Goal: Use online tool/utility: Utilize a website feature to perform a specific function

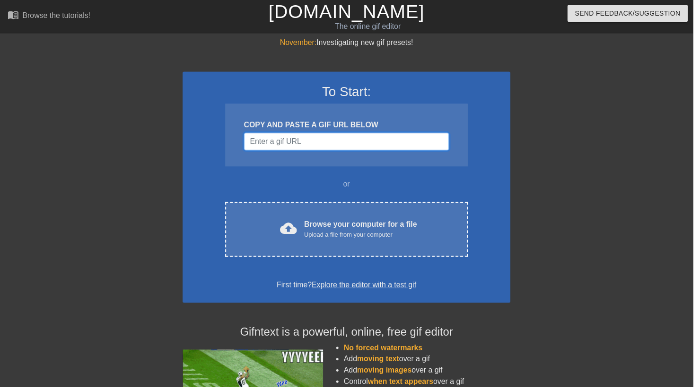
click at [275, 139] on input "Username" at bounding box center [349, 143] width 207 height 18
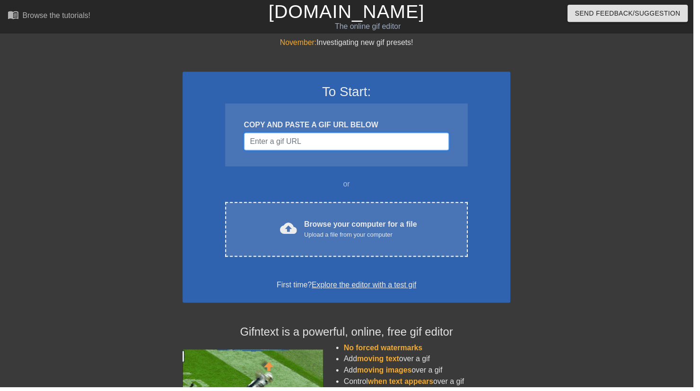
click at [267, 145] on input "Username" at bounding box center [349, 143] width 207 height 18
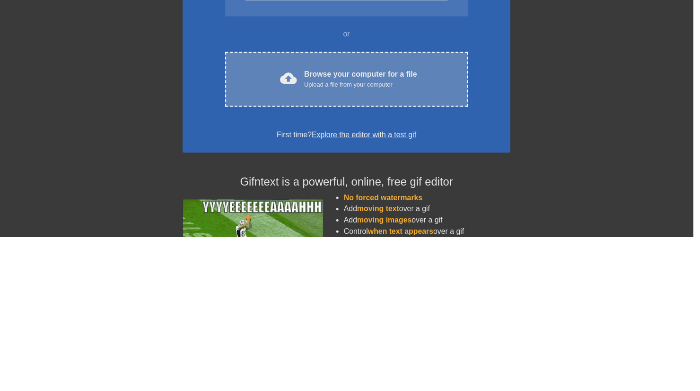
click at [295, 235] on span "cloud_upload" at bounding box center [291, 230] width 17 height 17
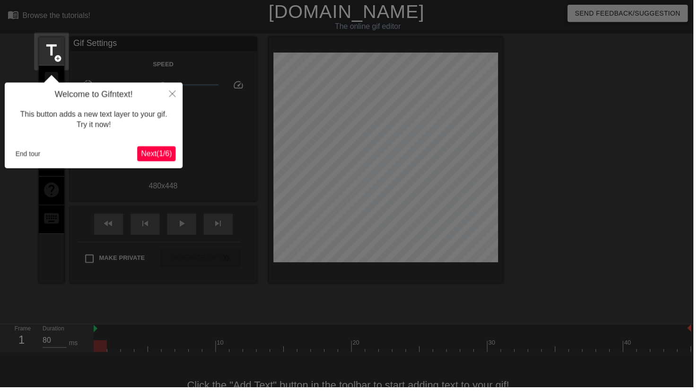
scroll to position [23, 0]
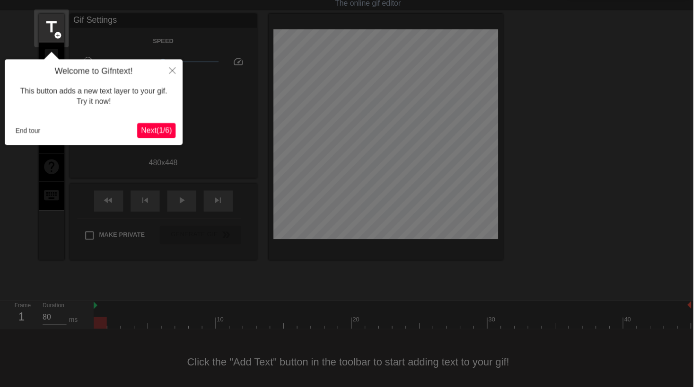
click at [150, 131] on span "Next ( 1 / 6 )" at bounding box center [157, 132] width 31 height 8
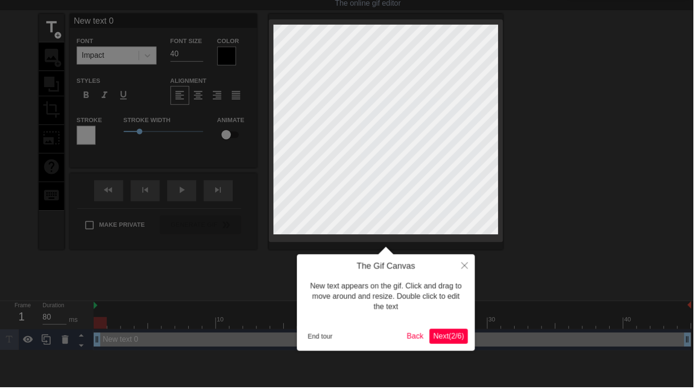
scroll to position [0, 0]
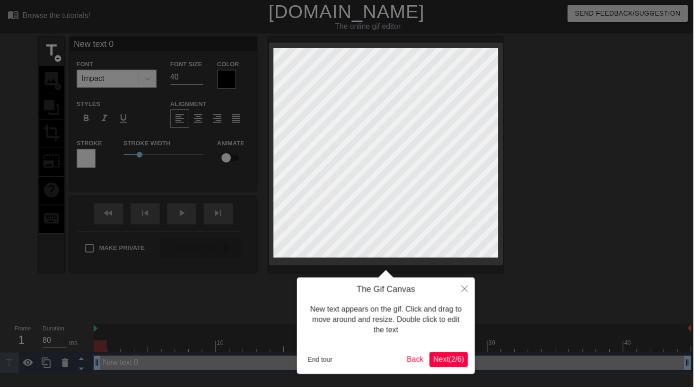
click at [446, 362] on span "Next ( 2 / 6 )" at bounding box center [452, 362] width 31 height 8
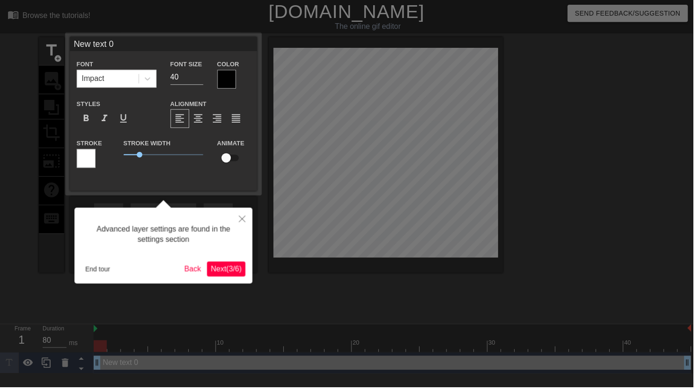
click at [230, 273] on span "Next ( 3 / 6 )" at bounding box center [228, 271] width 31 height 8
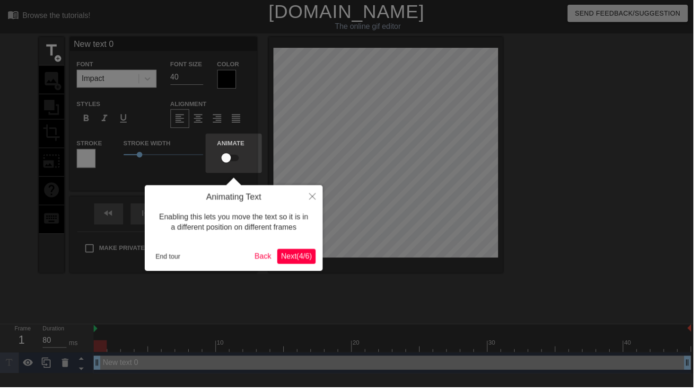
click at [295, 261] on span "Next ( 4 / 6 )" at bounding box center [299, 258] width 31 height 8
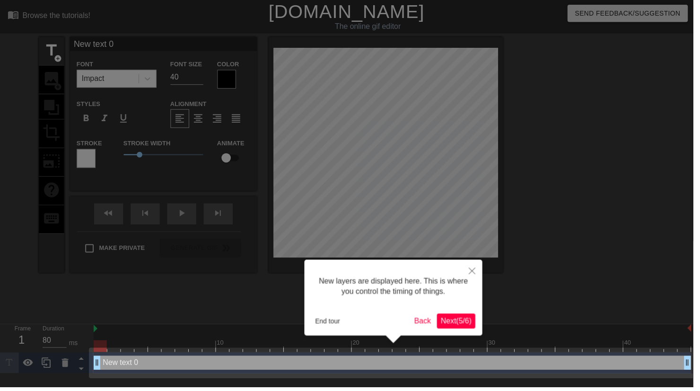
click at [456, 325] on span "Next ( 5 / 6 )" at bounding box center [460, 324] width 31 height 8
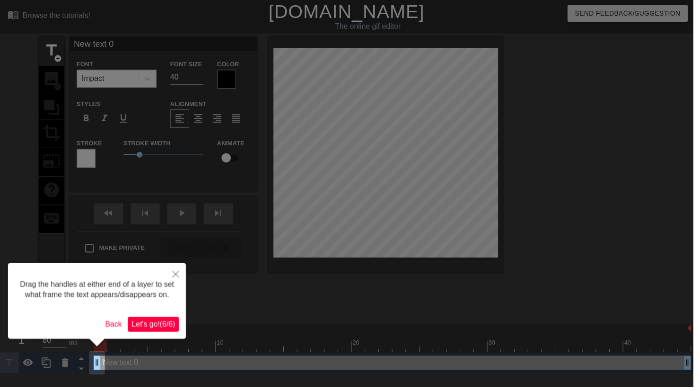
click at [149, 327] on span "Let's go! ( 6 / 6 )" at bounding box center [155, 327] width 44 height 8
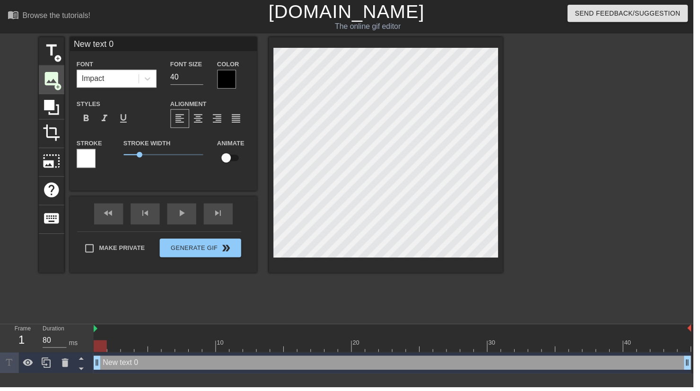
click at [50, 81] on span "image" at bounding box center [52, 79] width 18 height 18
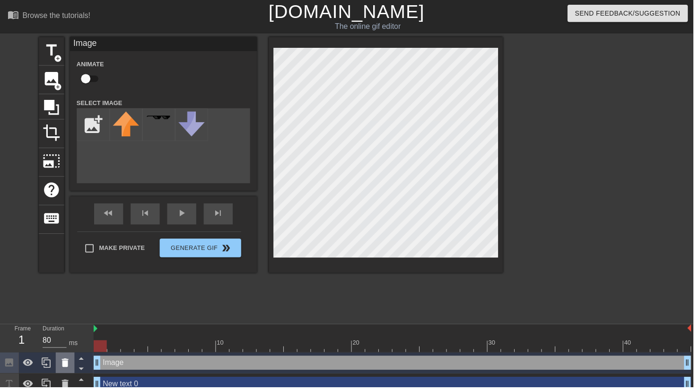
click at [61, 367] on icon at bounding box center [65, 365] width 11 height 11
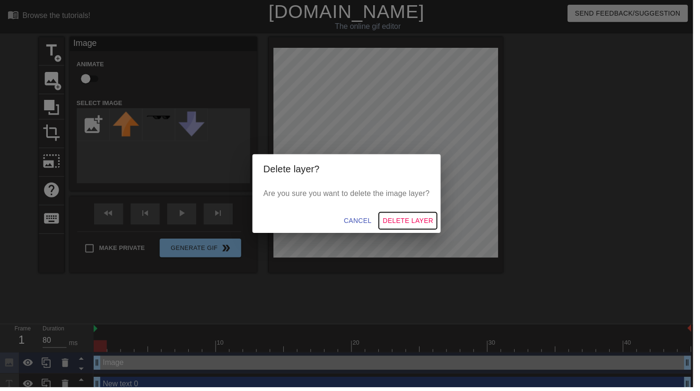
click at [409, 226] on span "Delete Layer" at bounding box center [411, 223] width 51 height 12
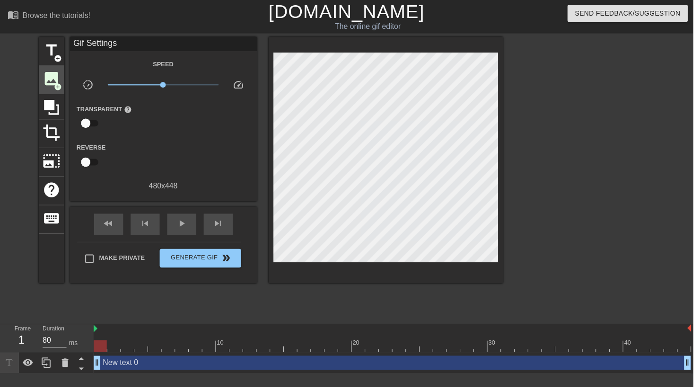
click at [50, 83] on span "image" at bounding box center [52, 79] width 18 height 18
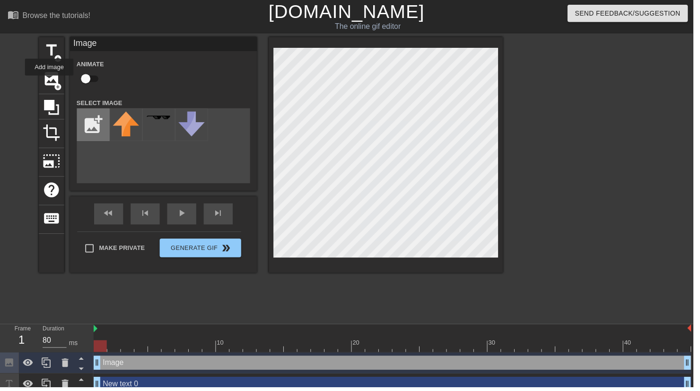
click at [96, 121] on input "file" at bounding box center [94, 126] width 32 height 32
click at [98, 123] on input "file" at bounding box center [94, 126] width 32 height 32
click at [90, 123] on input "file" at bounding box center [94, 126] width 32 height 32
click at [89, 131] on input "file" at bounding box center [94, 126] width 32 height 32
click at [93, 131] on input "file" at bounding box center [94, 126] width 32 height 32
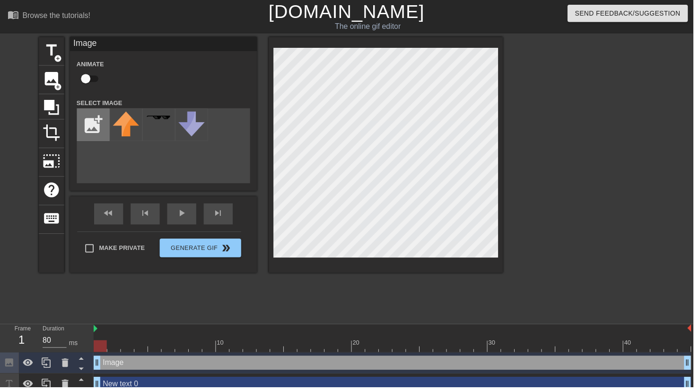
type input "C:\fakepath\image0.png"
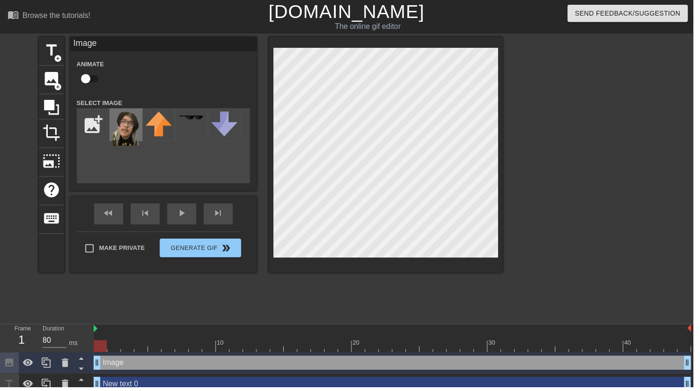
click at [122, 130] on img at bounding box center [127, 130] width 26 height 35
click at [183, 222] on div "play_arrow" at bounding box center [183, 215] width 29 height 21
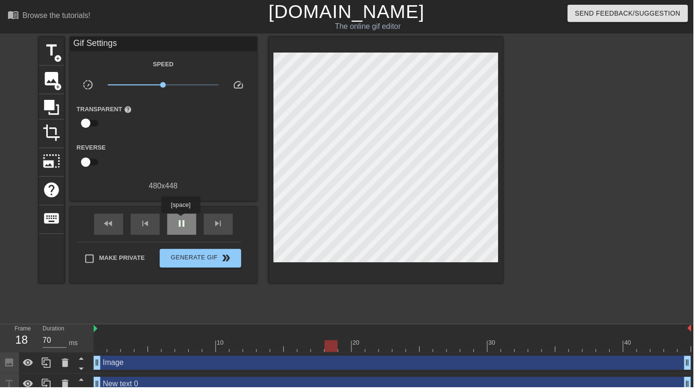
click at [183, 228] on span "pause" at bounding box center [183, 225] width 11 height 11
click at [184, 231] on span "play_arrow" at bounding box center [183, 225] width 11 height 11
click at [185, 228] on span "pause" at bounding box center [183, 225] width 11 height 11
type input "70"
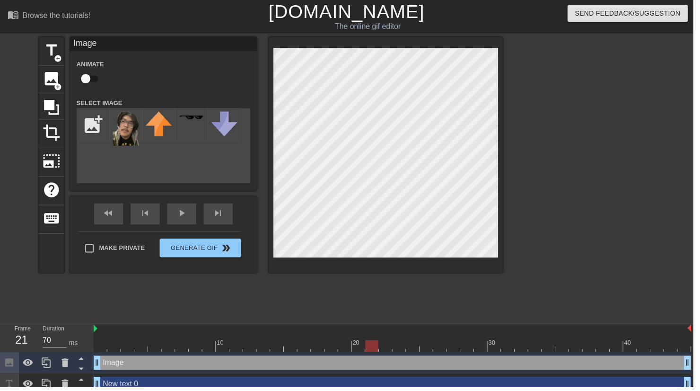
click at [88, 258] on input "Make Private" at bounding box center [90, 251] width 20 height 20
checkbox input "true"
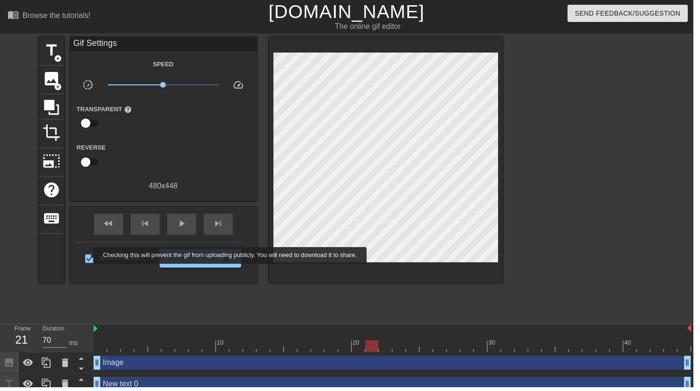
click at [88, 127] on input "checkbox" at bounding box center [87, 124] width 54 height 18
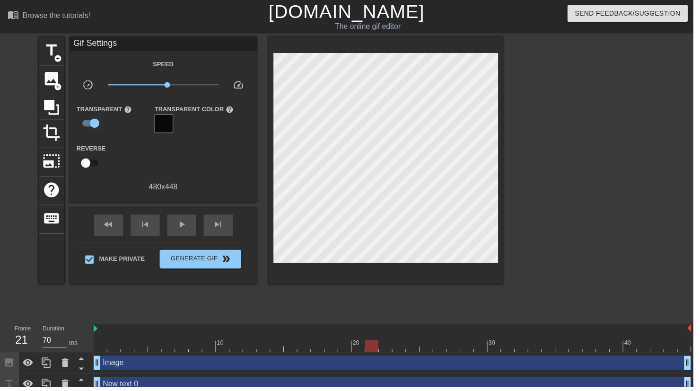
click at [89, 123] on input "checkbox" at bounding box center [96, 124] width 54 height 18
checkbox input "false"
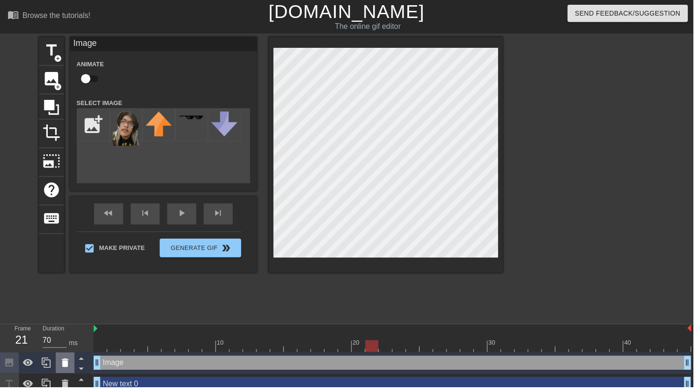
click at [63, 369] on icon at bounding box center [65, 366] width 7 height 9
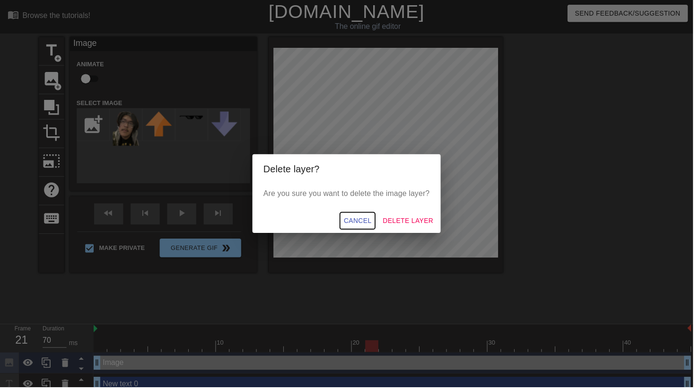
click at [363, 223] on span "Cancel" at bounding box center [361, 223] width 28 height 12
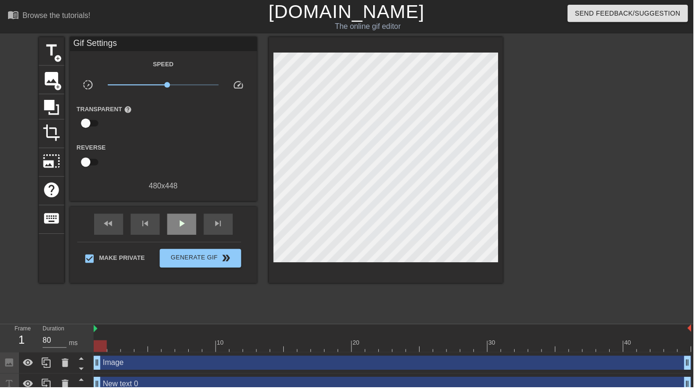
click at [184, 231] on span "play_arrow" at bounding box center [183, 225] width 11 height 11
type input "80"
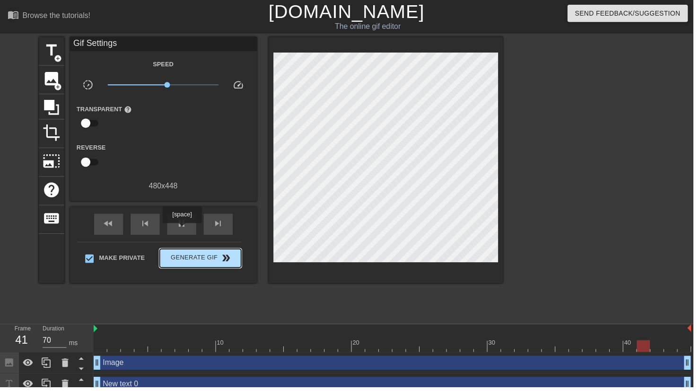
click at [180, 268] on button "Generate Gif double_arrow" at bounding box center [202, 260] width 82 height 19
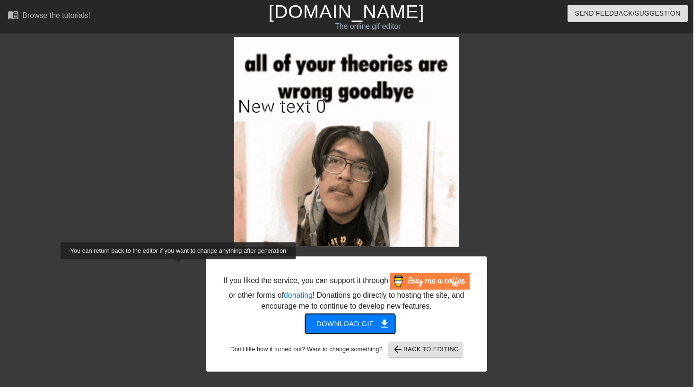
click at [363, 329] on span "Download gif get_app" at bounding box center [354, 327] width 69 height 12
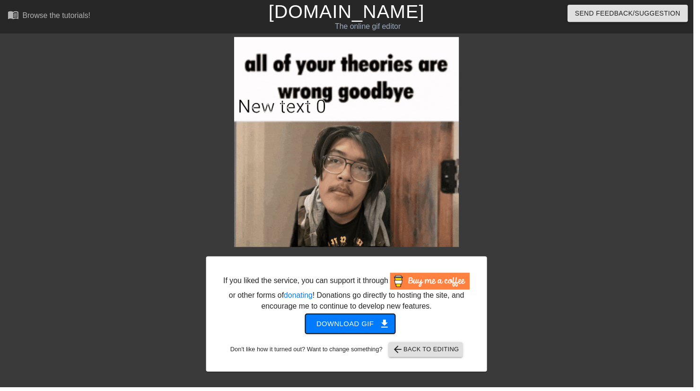
click at [347, 332] on span "Download gif get_app" at bounding box center [354, 327] width 69 height 12
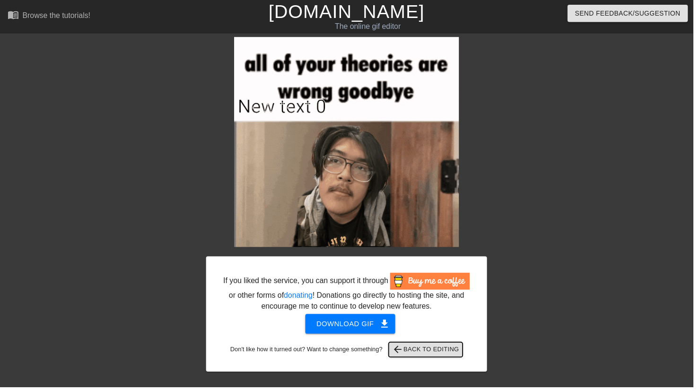
click at [418, 356] on span "arrow_back Back to Editing" at bounding box center [430, 352] width 68 height 11
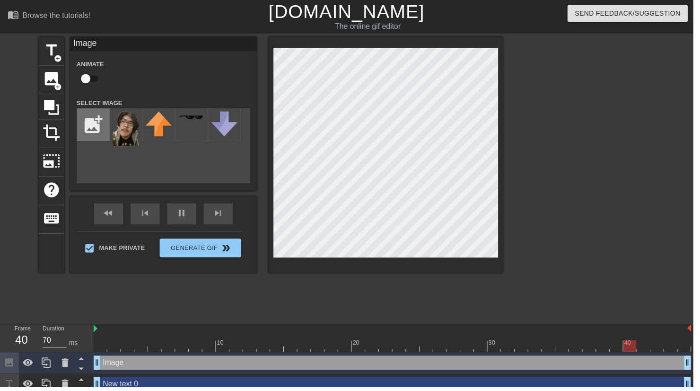
click at [95, 124] on input "file" at bounding box center [94, 126] width 32 height 32
click at [88, 122] on input "file" at bounding box center [94, 126] width 32 height 32
type input "80"
type input "C:\fakepath\image0.png"
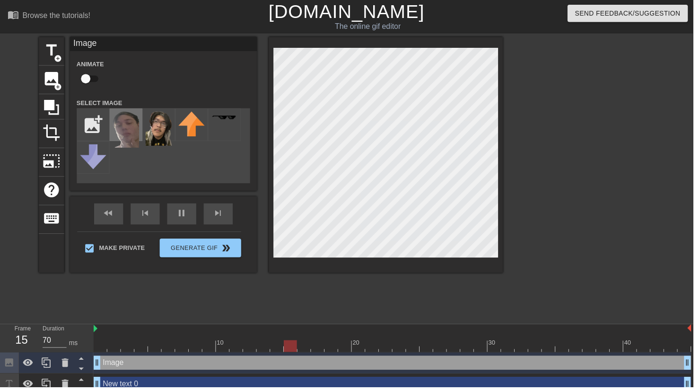
click at [130, 135] on img at bounding box center [127, 131] width 26 height 36
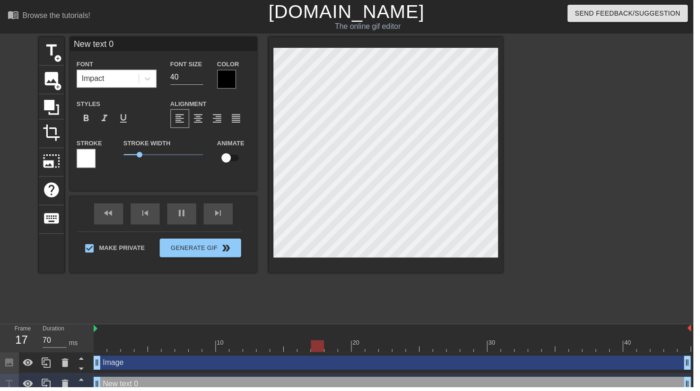
type input "80"
click at [51, 51] on span "title" at bounding box center [52, 51] width 18 height 18
type input "New text 3"
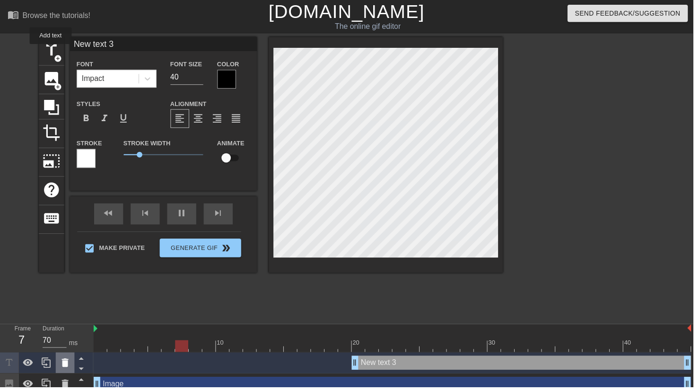
click at [61, 368] on icon at bounding box center [65, 365] width 11 height 11
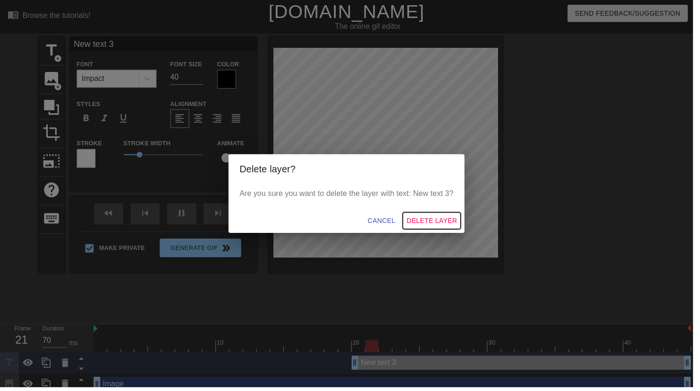
click at [432, 227] on span "Delete Layer" at bounding box center [436, 223] width 51 height 12
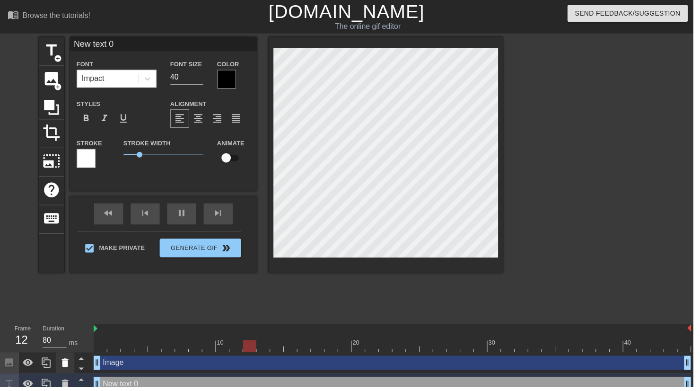
click at [64, 369] on icon at bounding box center [65, 366] width 7 height 9
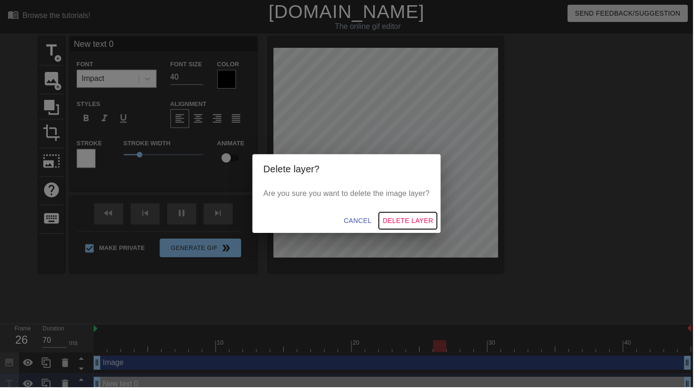
click at [410, 219] on span "Delete Layer" at bounding box center [411, 223] width 51 height 12
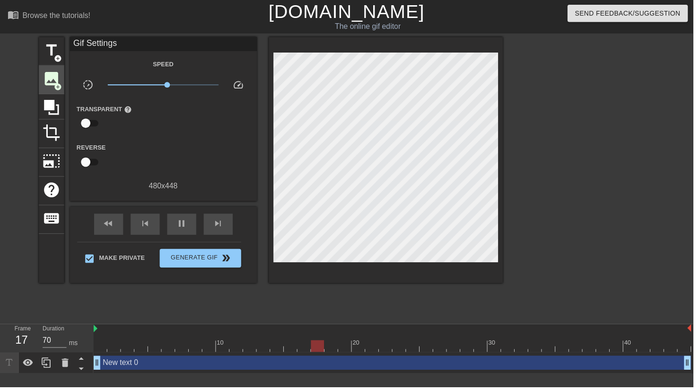
click at [51, 86] on span "image" at bounding box center [52, 79] width 18 height 18
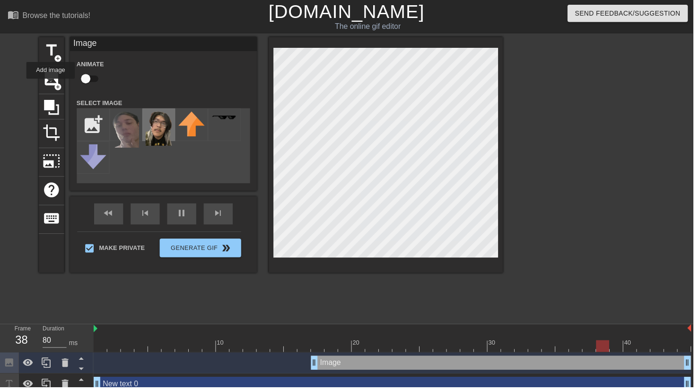
click at [161, 130] on img at bounding box center [160, 130] width 26 height 35
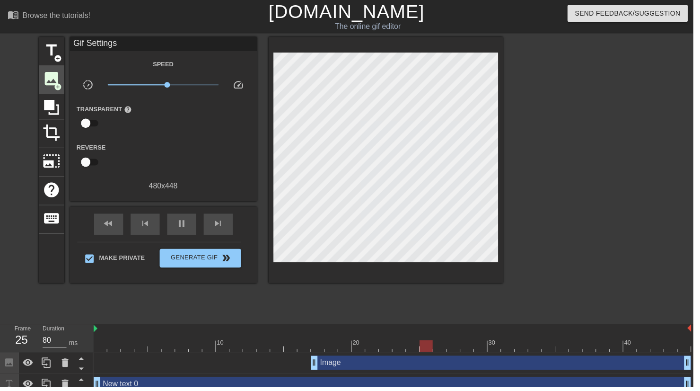
click at [50, 78] on span "image" at bounding box center [52, 79] width 18 height 18
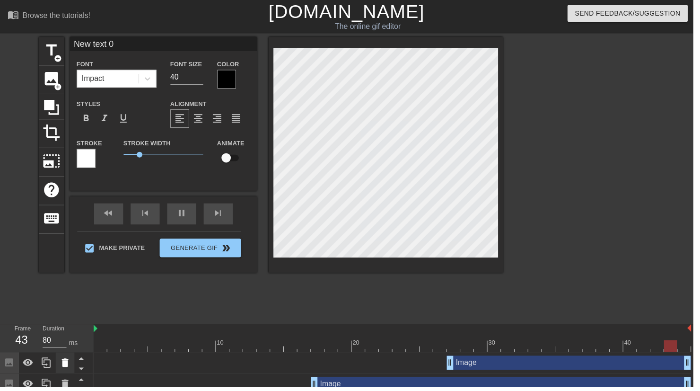
click at [66, 372] on icon at bounding box center [65, 365] width 11 height 11
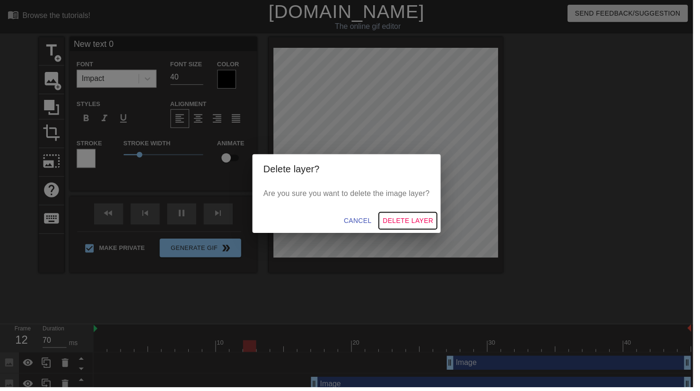
click at [418, 229] on span "Delete Layer" at bounding box center [411, 223] width 51 height 12
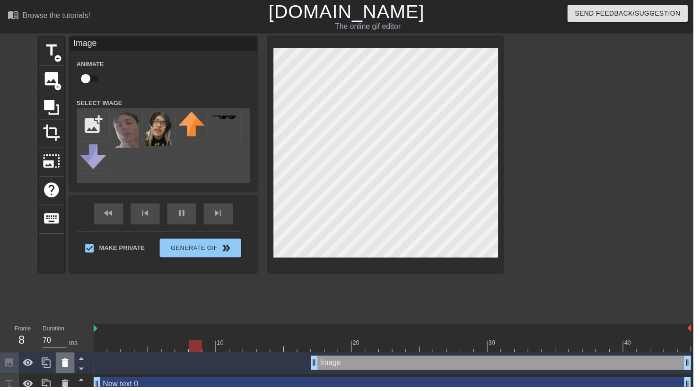
click at [66, 370] on icon at bounding box center [65, 365] width 11 height 11
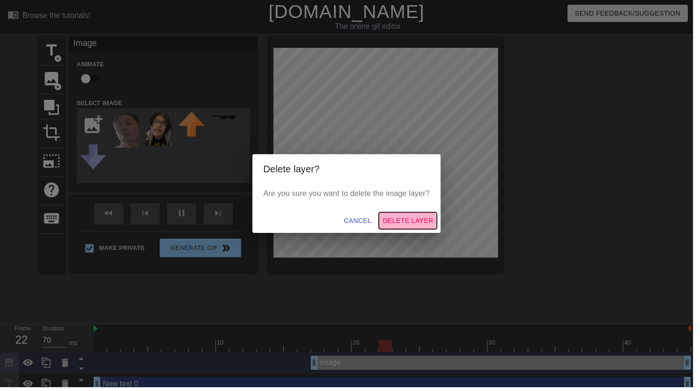
click at [417, 226] on span "Delete Layer" at bounding box center [411, 223] width 51 height 12
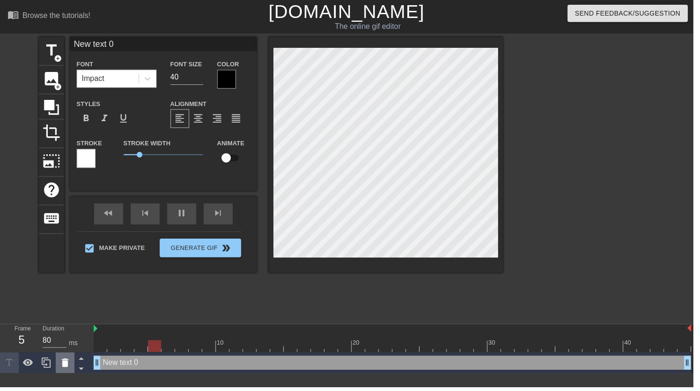
click at [64, 369] on icon at bounding box center [65, 366] width 7 height 9
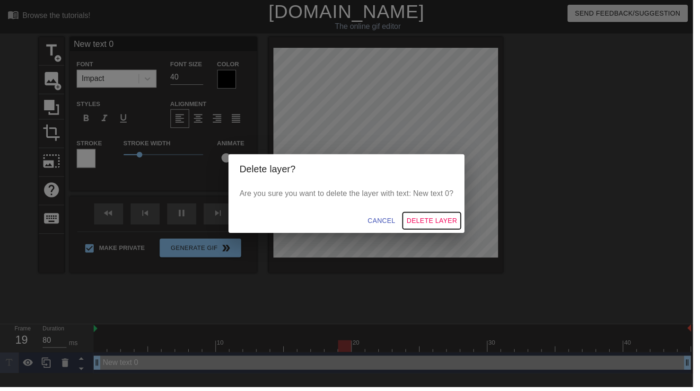
click at [437, 226] on span "Delete Layer" at bounding box center [436, 223] width 51 height 12
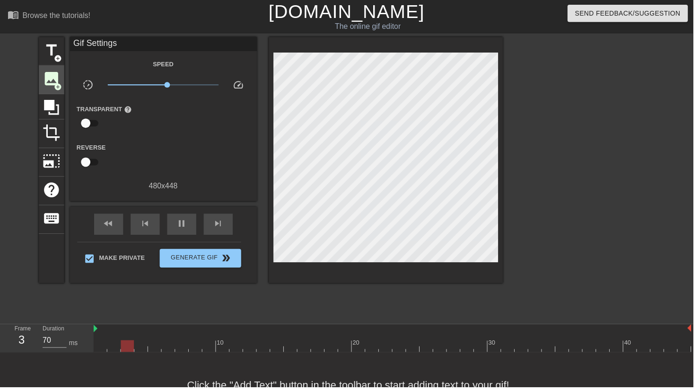
click at [48, 77] on span "image" at bounding box center [52, 79] width 18 height 18
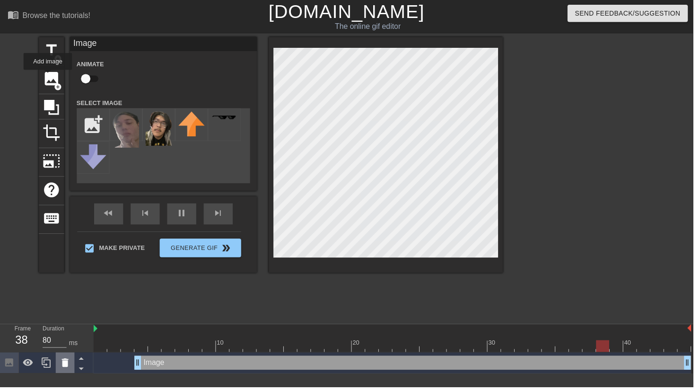
click at [67, 368] on icon at bounding box center [65, 366] width 7 height 9
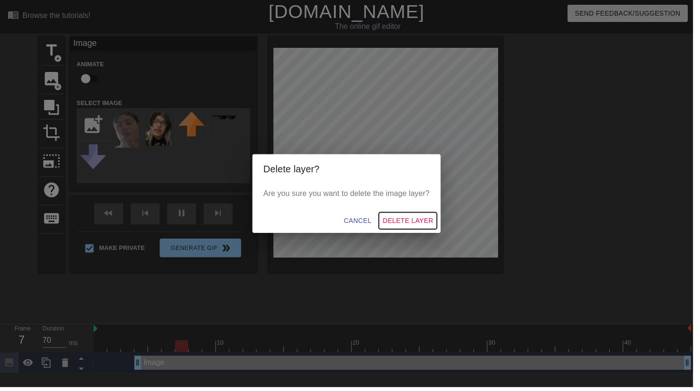
click at [417, 225] on span "Delete Layer" at bounding box center [411, 223] width 51 height 12
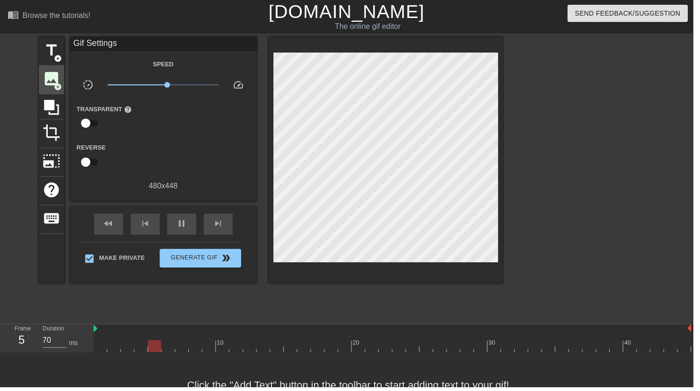
click at [50, 79] on span "image" at bounding box center [52, 79] width 18 height 18
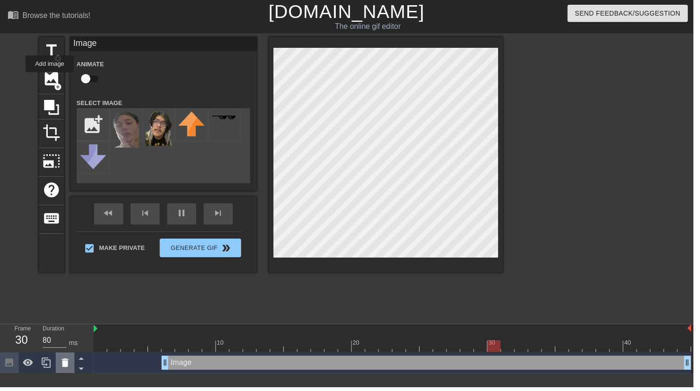
click at [58, 372] on div at bounding box center [65, 366] width 19 height 21
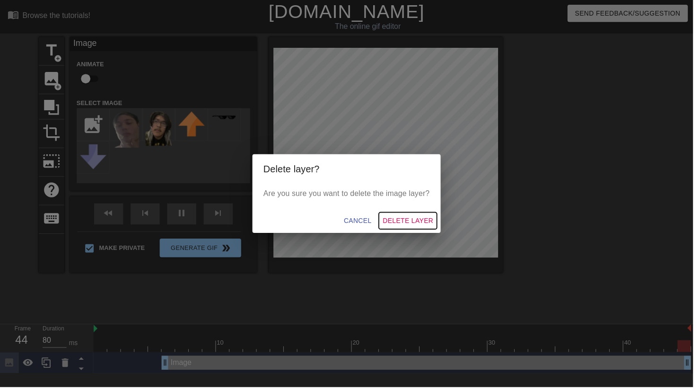
click at [417, 223] on span "Delete Layer" at bounding box center [411, 223] width 51 height 12
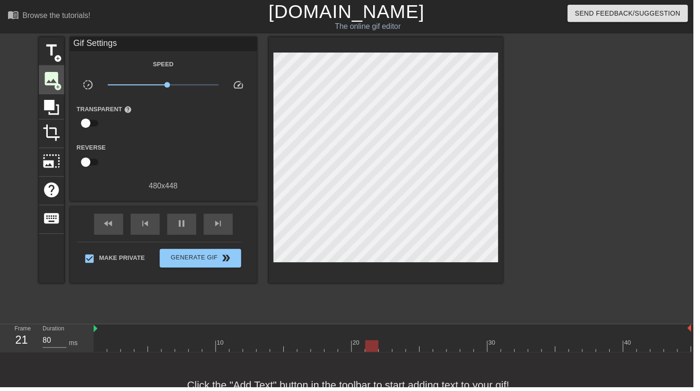
click at [53, 76] on span "image" at bounding box center [52, 79] width 18 height 18
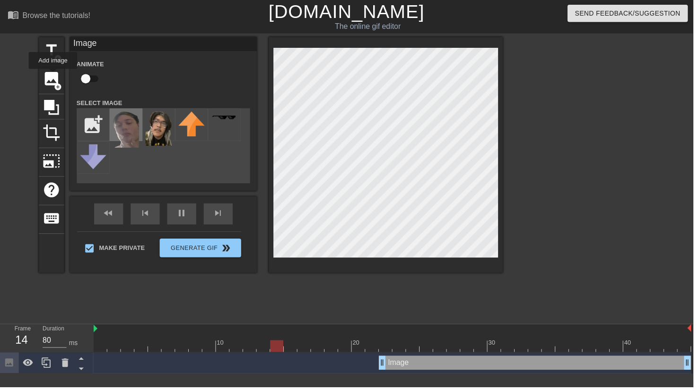
click at [129, 128] on img at bounding box center [127, 131] width 26 height 36
click at [668, 368] on div "Image drag_handle drag_handle" at bounding box center [540, 366] width 315 height 14
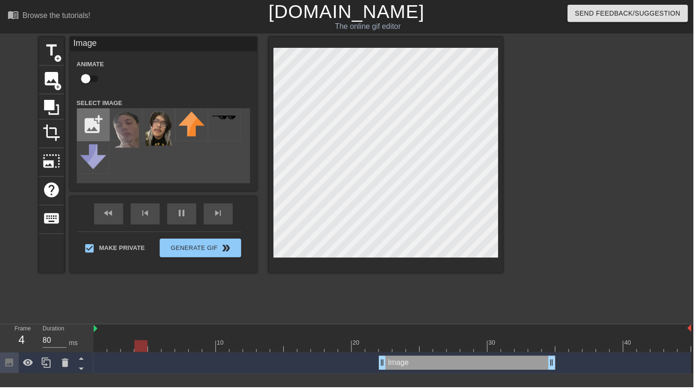
click at [95, 123] on input "file" at bounding box center [94, 126] width 32 height 32
click at [159, 126] on img at bounding box center [160, 130] width 26 height 35
click at [210, 301] on div "title add_circle image add_circle crop photo_size_select_large help keyboard Im…" at bounding box center [273, 179] width 469 height 284
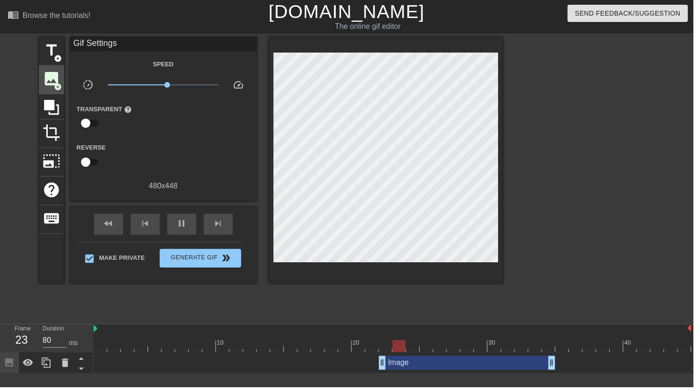
click at [57, 77] on span "image" at bounding box center [52, 79] width 18 height 18
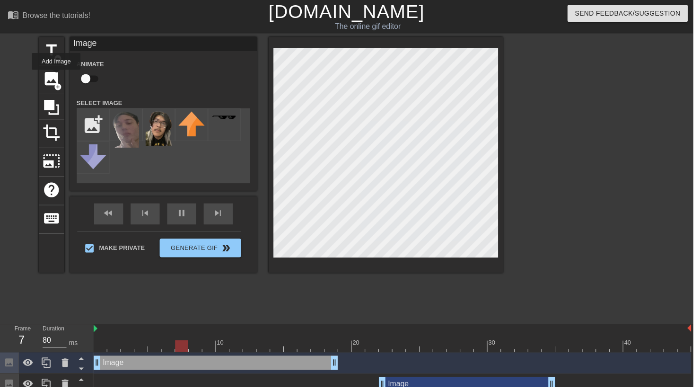
click at [423, 383] on div "Image drag_handle drag_handle" at bounding box center [472, 387] width 178 height 14
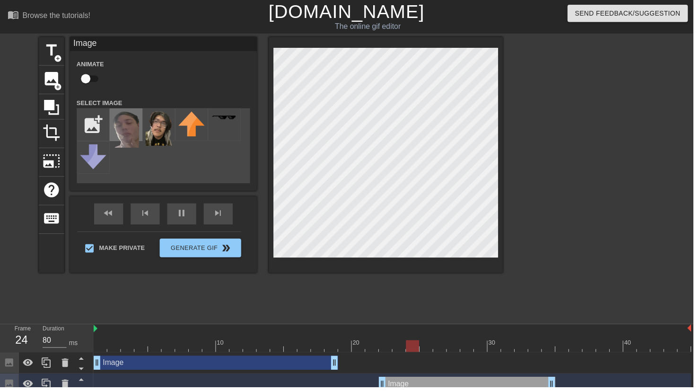
click at [120, 130] on img at bounding box center [127, 131] width 26 height 36
click at [192, 366] on div "Image drag_handle drag_handle" at bounding box center [218, 366] width 247 height 14
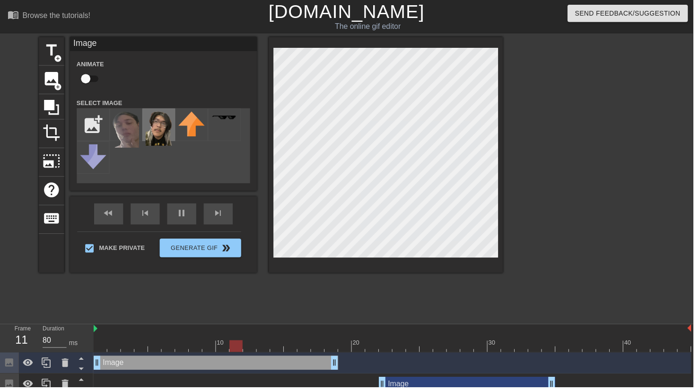
click at [157, 129] on img at bounding box center [160, 130] width 26 height 35
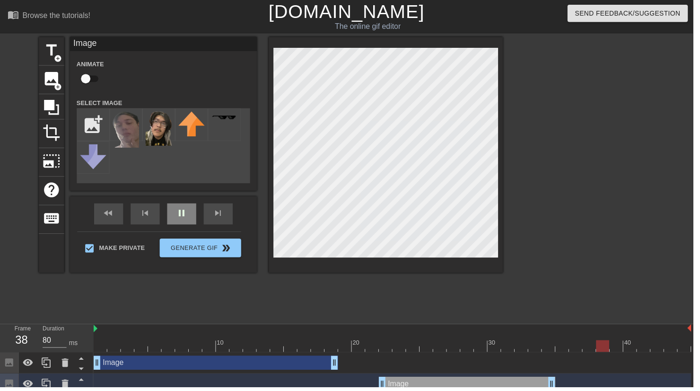
click at [184, 216] on div "fast_rewind skip_previous pause skip_next" at bounding box center [165, 215] width 154 height 35
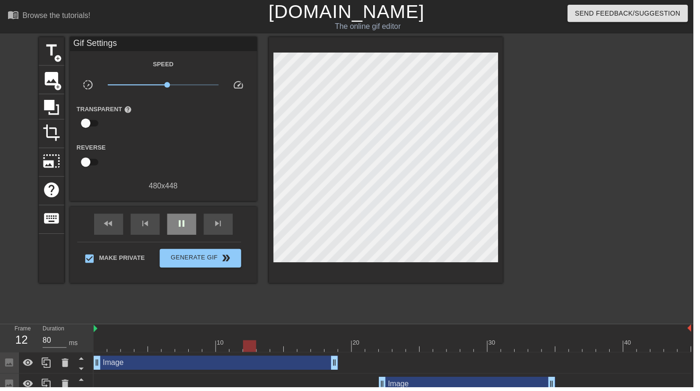
click at [181, 224] on span "pause" at bounding box center [183, 225] width 11 height 11
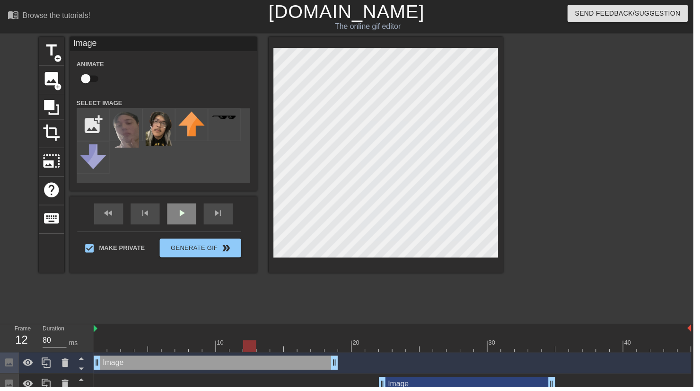
click at [185, 219] on div "play_arrow" at bounding box center [183, 215] width 29 height 21
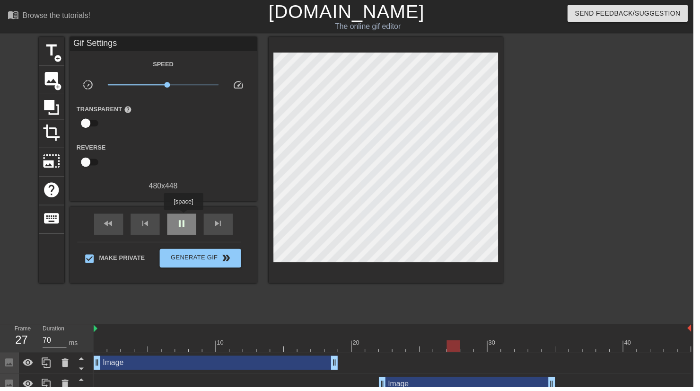
click at [190, 224] on div "pause" at bounding box center [183, 226] width 29 height 21
click at [186, 231] on span "play_arrow" at bounding box center [183, 225] width 11 height 11
click at [43, 77] on span "image" at bounding box center [52, 79] width 18 height 18
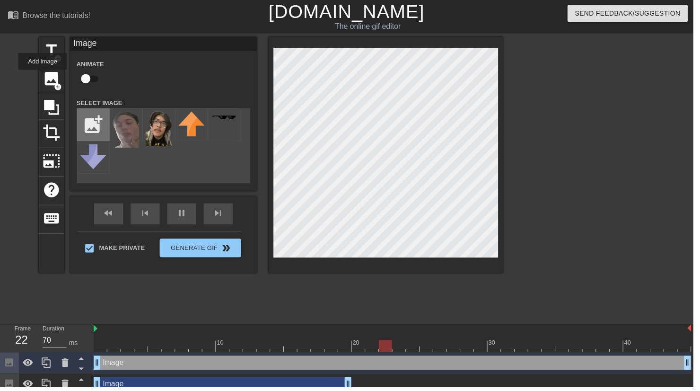
click at [89, 124] on input "file" at bounding box center [94, 126] width 32 height 32
type input "80"
type input "C:\fakepath\Screenshot_20250830_183149_ibisPaint X.jpg"
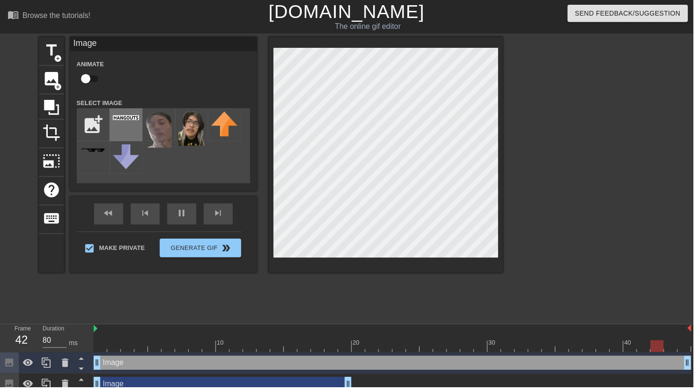
click at [126, 126] on div at bounding box center [127, 125] width 33 height 33
click at [183, 212] on div "fast_rewind skip_previous pause skip_next" at bounding box center [165, 215] width 154 height 35
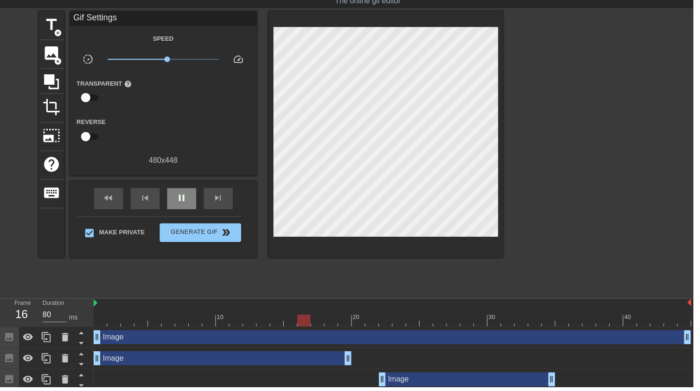
scroll to position [25, 0]
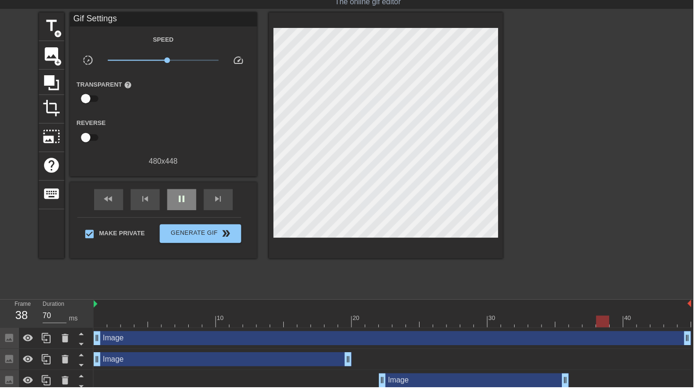
type input "80"
click at [195, 233] on span "Generate Gif double_arrow" at bounding box center [202, 235] width 74 height 11
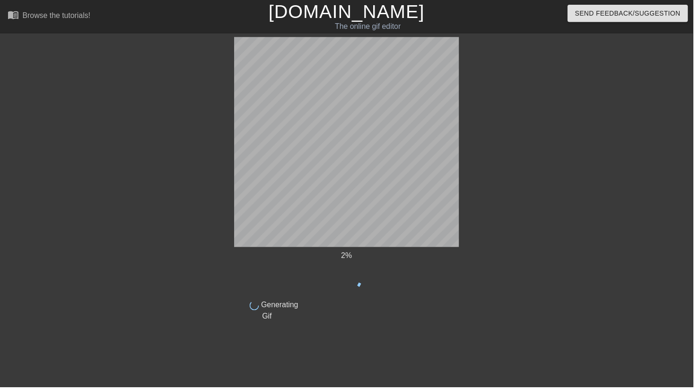
scroll to position [0, 0]
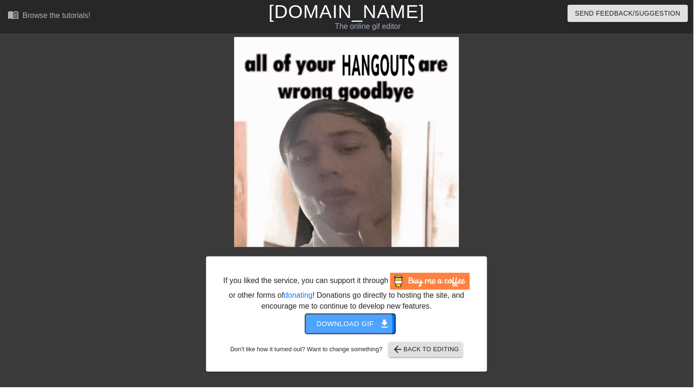
click at [328, 328] on span "Download gif get_app" at bounding box center [354, 327] width 69 height 12
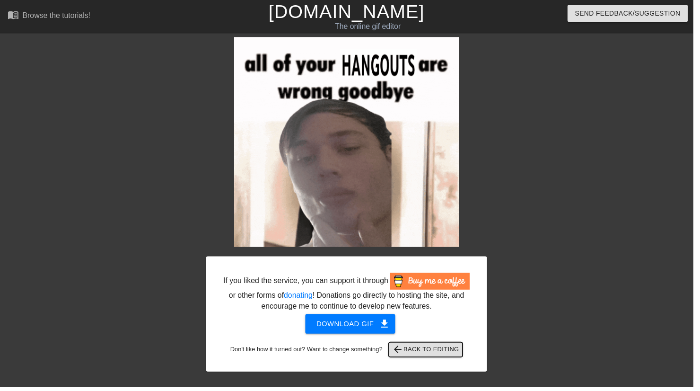
click at [407, 345] on button "arrow_back Back to Editing" at bounding box center [430, 352] width 75 height 15
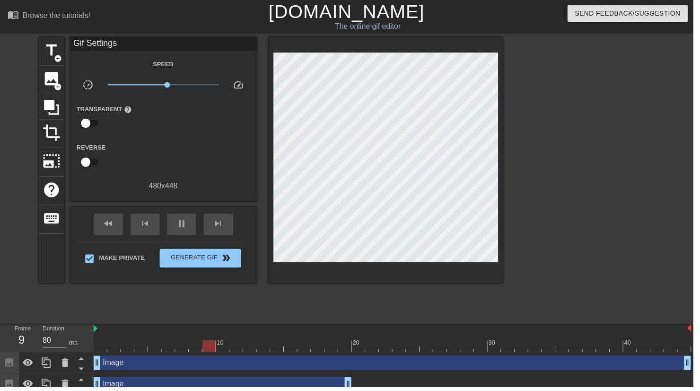
scroll to position [26, 0]
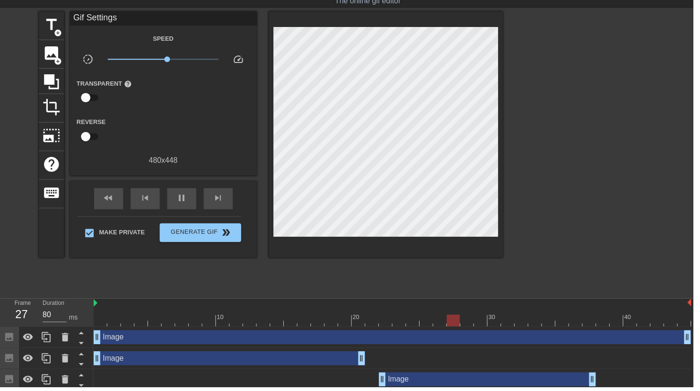
type input "70"
click at [195, 230] on span "Generate Gif double_arrow" at bounding box center [202, 234] width 74 height 11
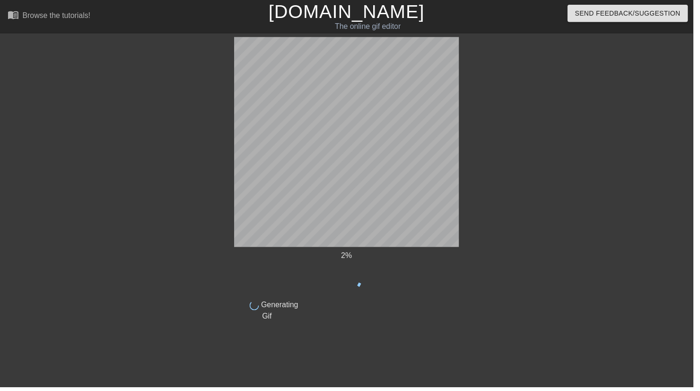
scroll to position [0, 0]
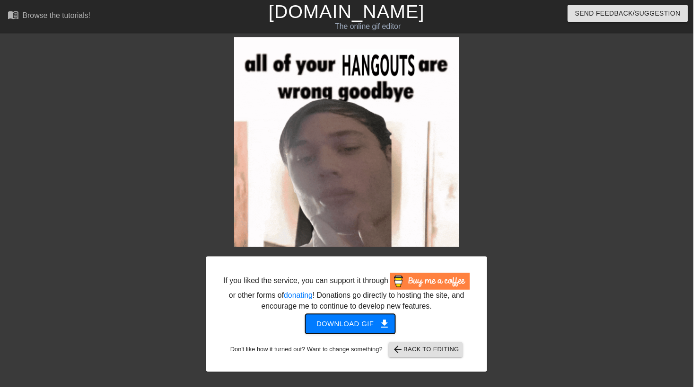
click at [339, 324] on span "Download gif get_app" at bounding box center [354, 327] width 69 height 12
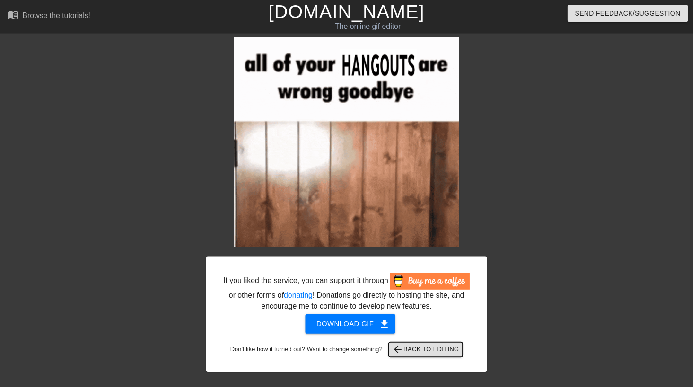
click at [409, 352] on span "arrow_back Back to Editing" at bounding box center [430, 352] width 68 height 11
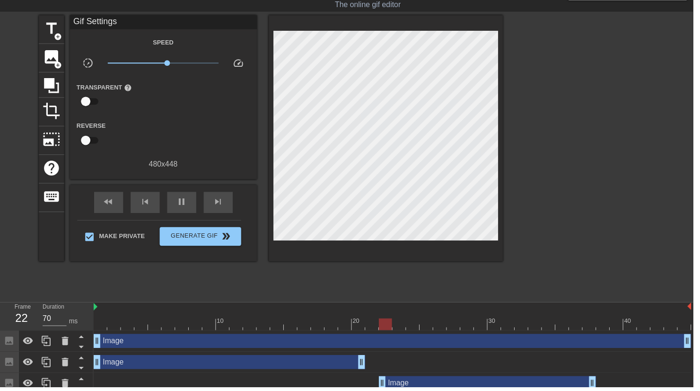
scroll to position [22, 0]
type input "70"
click at [194, 242] on span "Generate Gif double_arrow" at bounding box center [202, 238] width 74 height 11
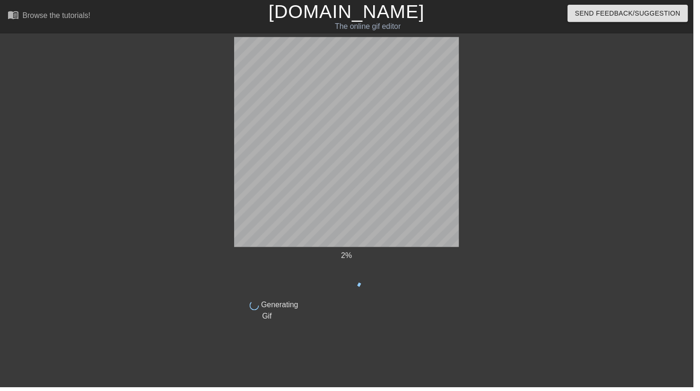
scroll to position [0, 0]
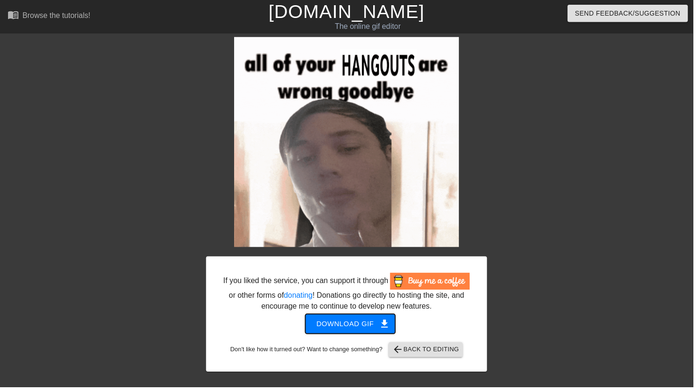
click at [343, 328] on span "Download gif get_app" at bounding box center [354, 327] width 69 height 12
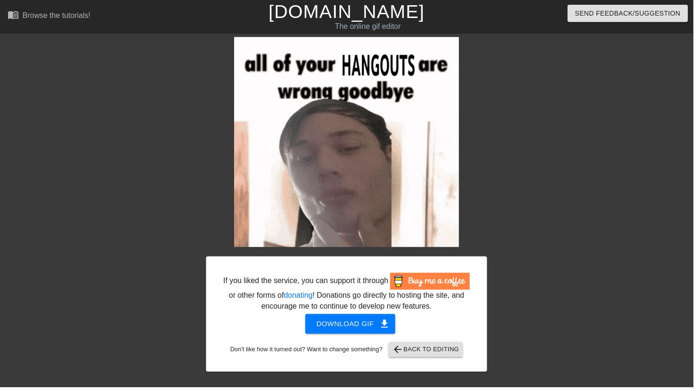
click at [696, 236] on div "If you liked the service, you can support it through or other forms of donating…" at bounding box center [350, 206] width 700 height 338
